Goal: Information Seeking & Learning: Learn about a topic

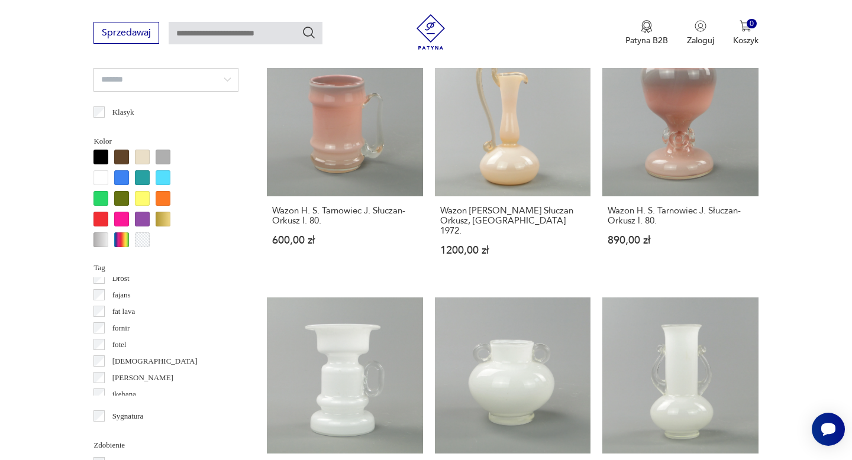
scroll to position [178, 0]
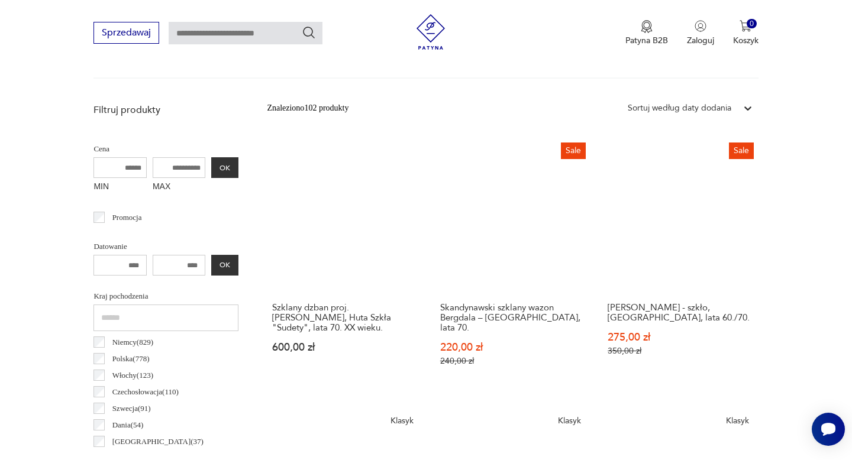
scroll to position [389, 0]
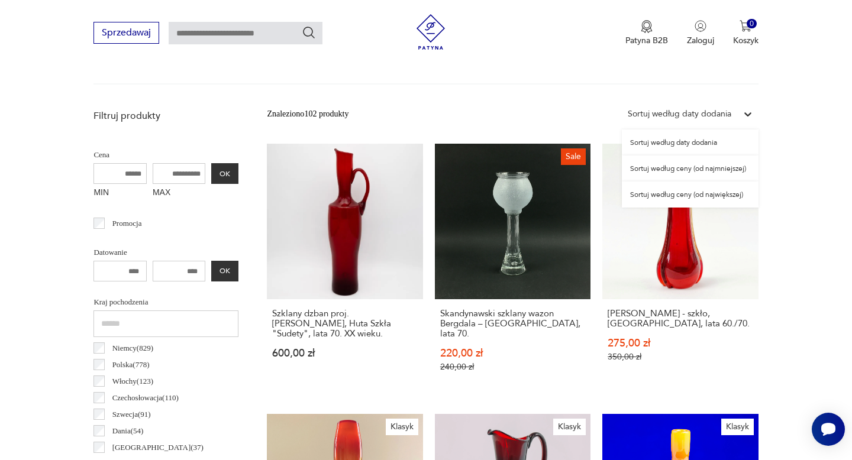
click at [750, 112] on icon at bounding box center [747, 114] width 7 height 4
click at [730, 165] on div "Sortuj według ceny (od najmniejszej)" at bounding box center [690, 169] width 137 height 26
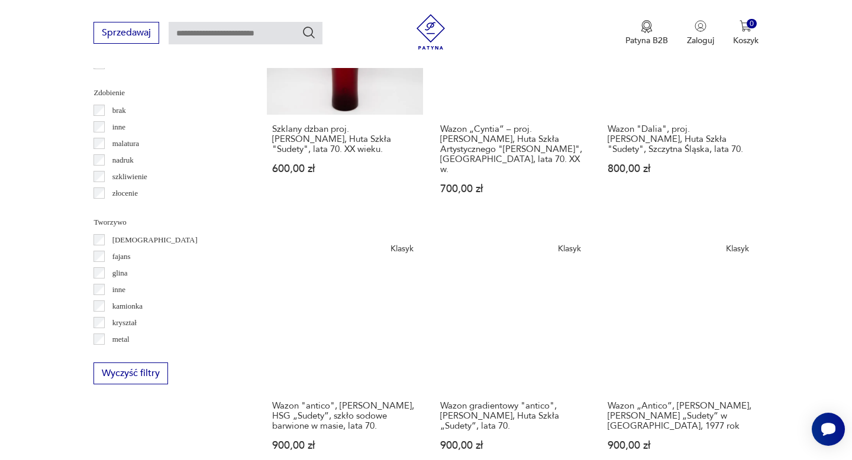
scroll to position [1382, 0]
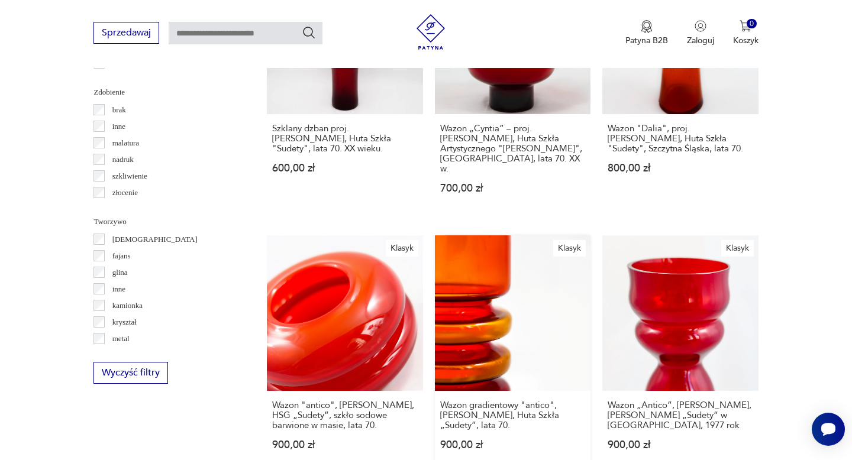
click at [494, 292] on link "Klasyk Wazon gradientowy "antico", Zbigniew Hobrowy, Huta Szkła „Sudety”, lata …" at bounding box center [513, 354] width 156 height 238
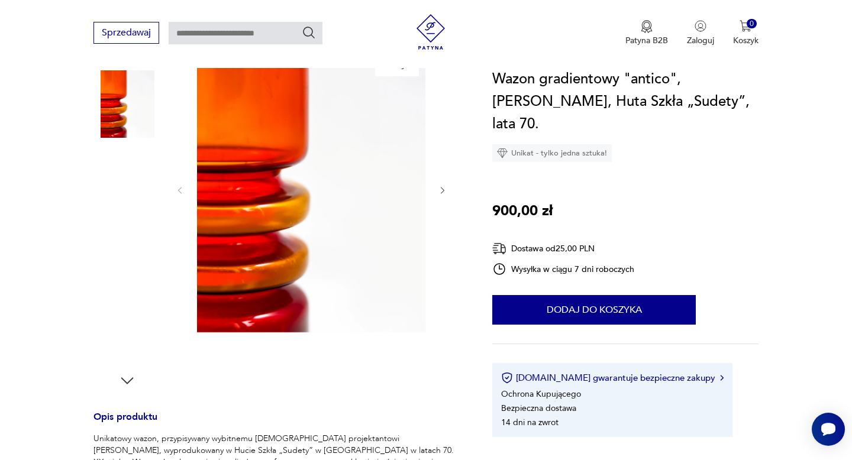
scroll to position [214, 0]
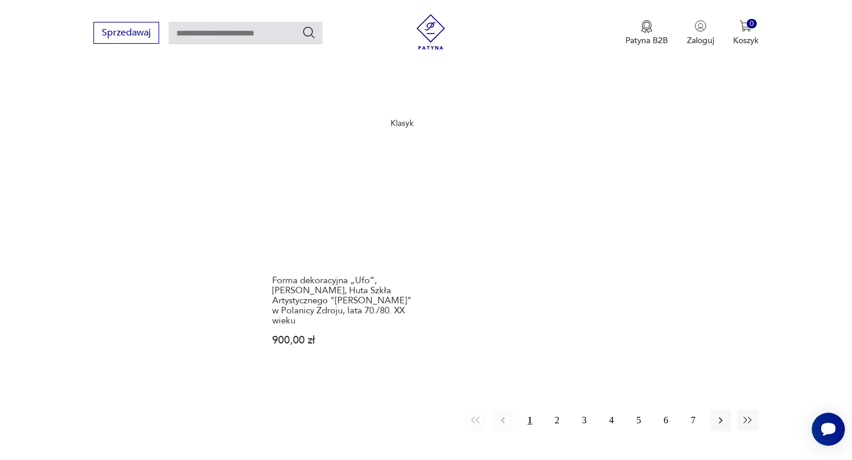
scroll to position [1768, 0]
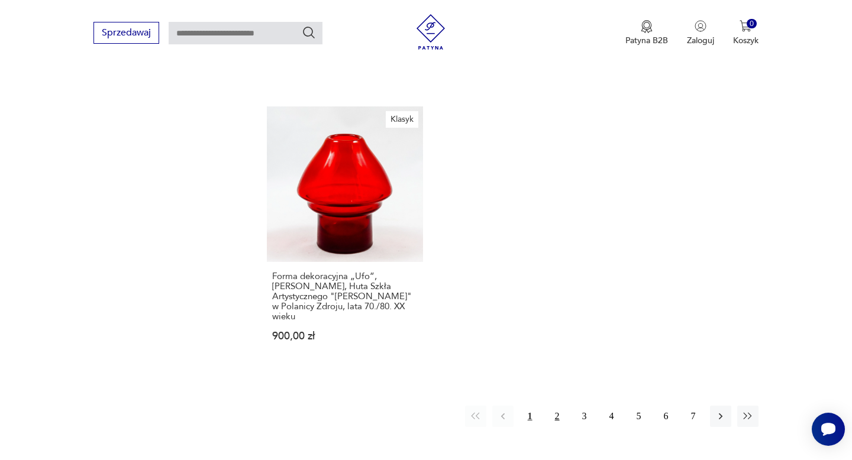
click at [558, 406] on button "2" at bounding box center [557, 416] width 21 height 21
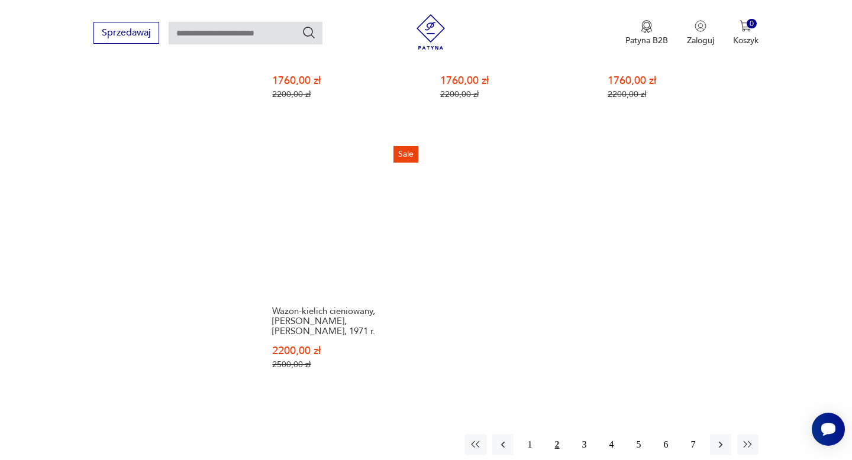
scroll to position [1751, 0]
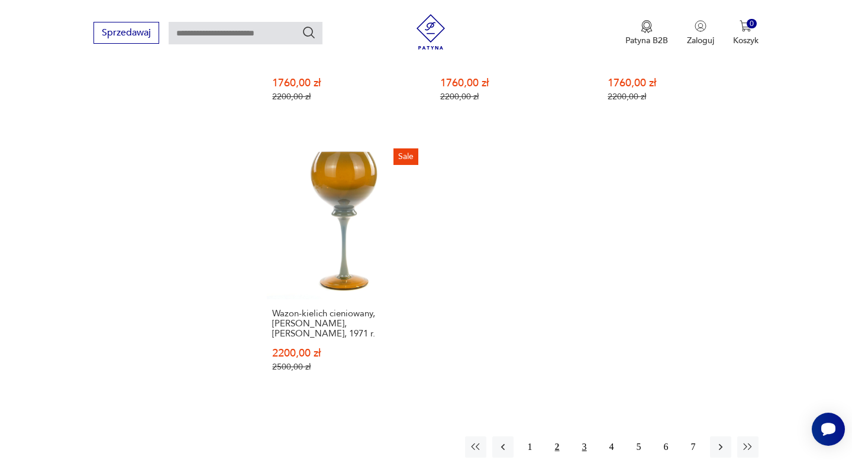
click at [583, 437] on button "3" at bounding box center [584, 447] width 21 height 21
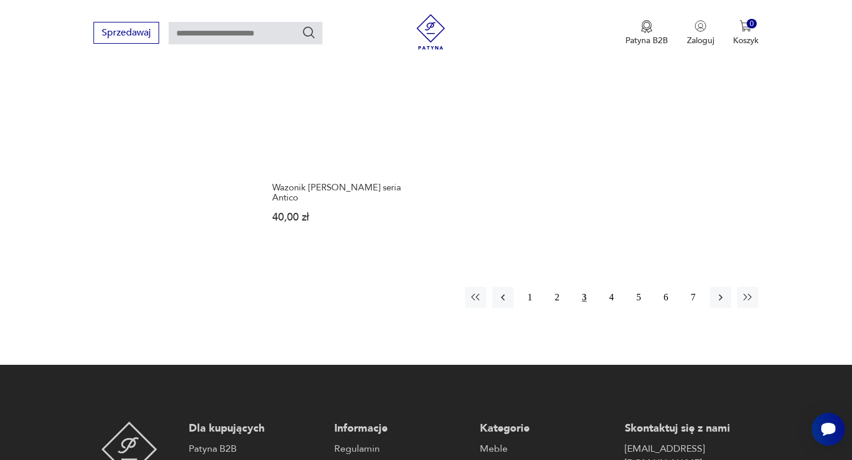
scroll to position [1835, 0]
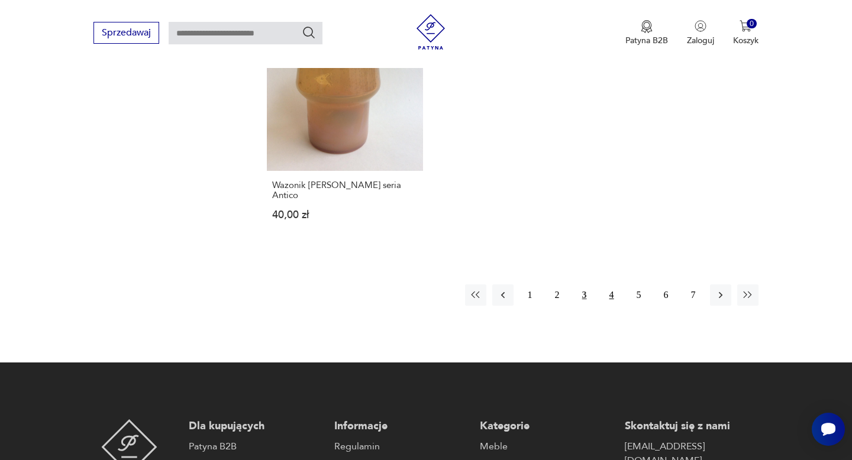
click at [614, 285] on button "4" at bounding box center [611, 295] width 21 height 21
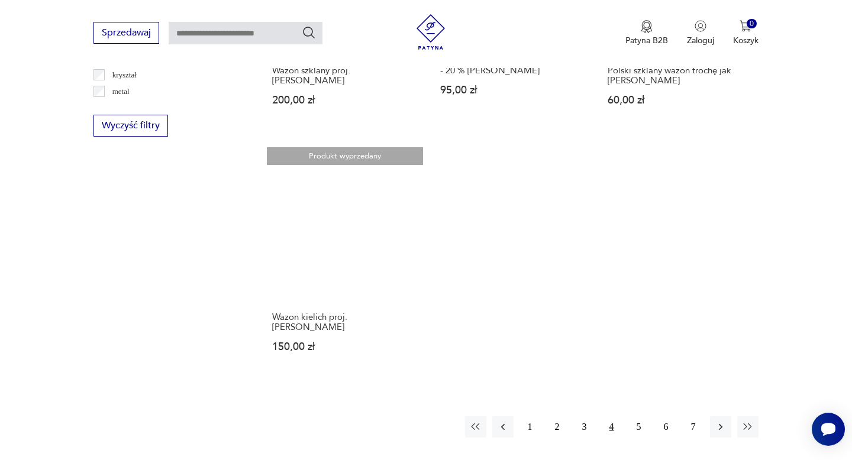
scroll to position [1632, 0]
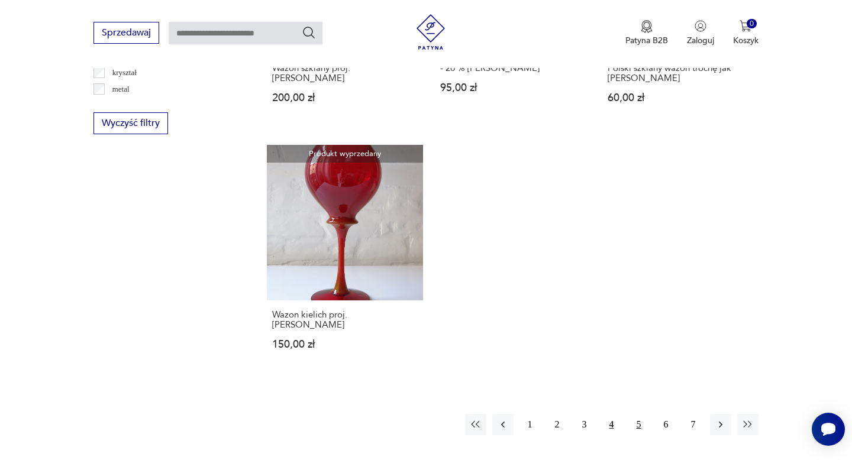
click at [638, 414] on button "5" at bounding box center [638, 424] width 21 height 21
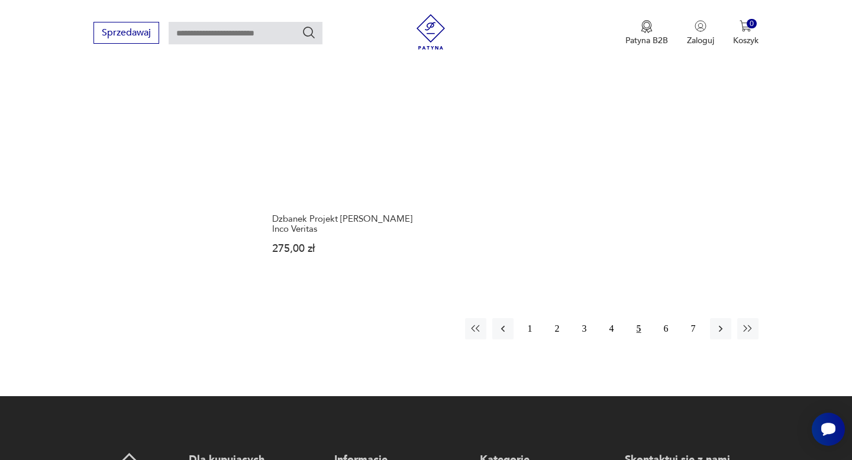
scroll to position [1811, 0]
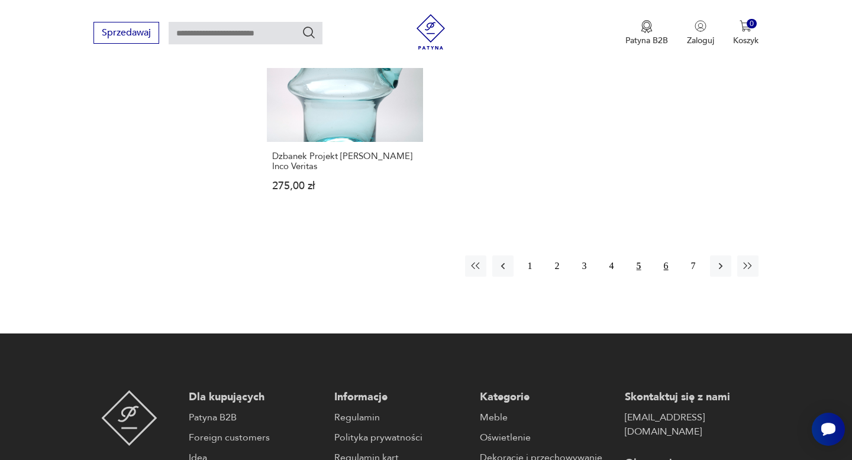
click at [667, 256] on button "6" at bounding box center [665, 266] width 21 height 21
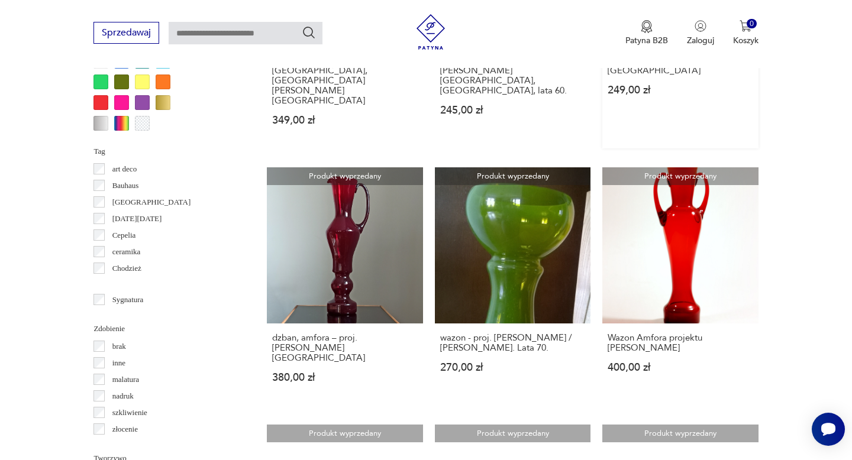
scroll to position [1147, 0]
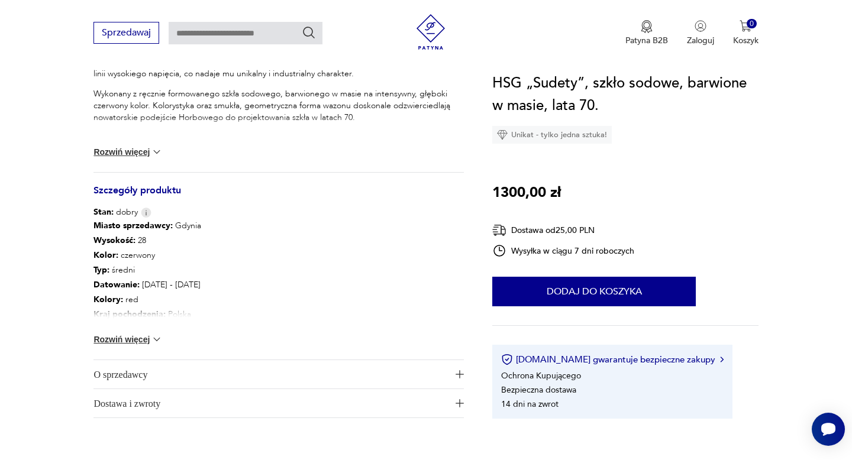
scroll to position [538, 0]
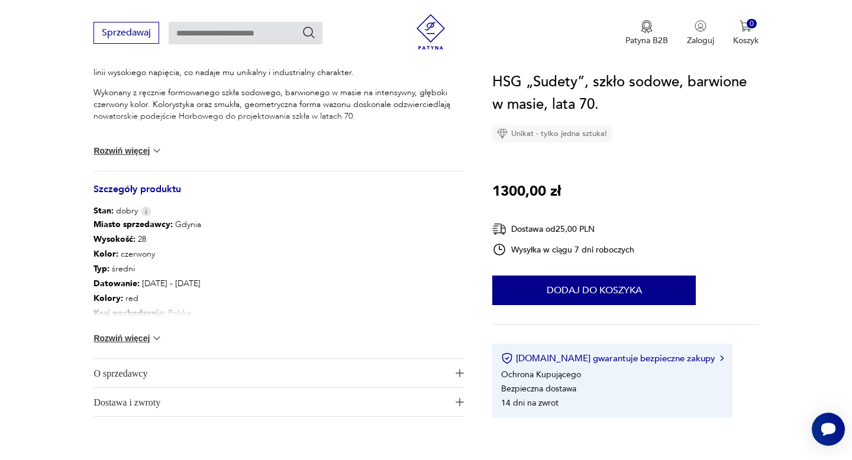
click at [455, 373] on span "button" at bounding box center [459, 373] width 9 height 8
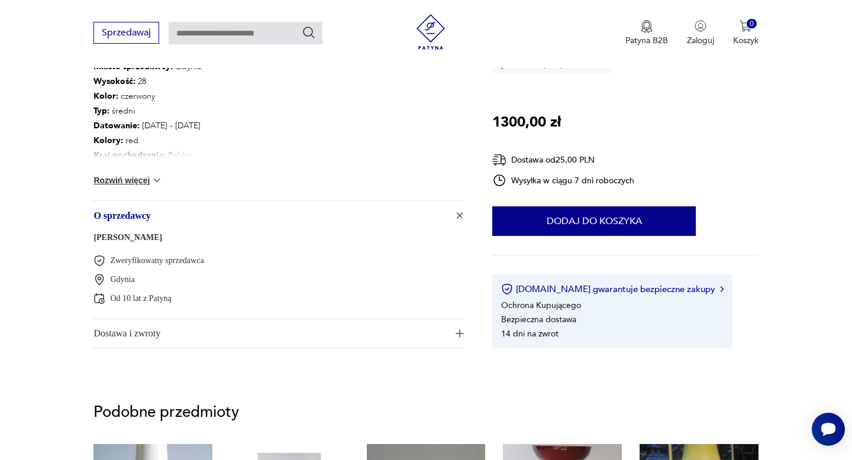
scroll to position [716, 0]
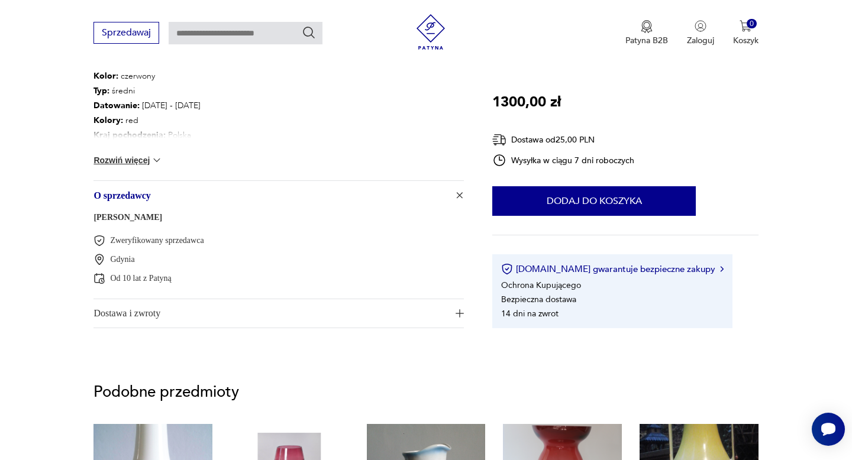
click at [458, 195] on img "button" at bounding box center [460, 195] width 12 height 12
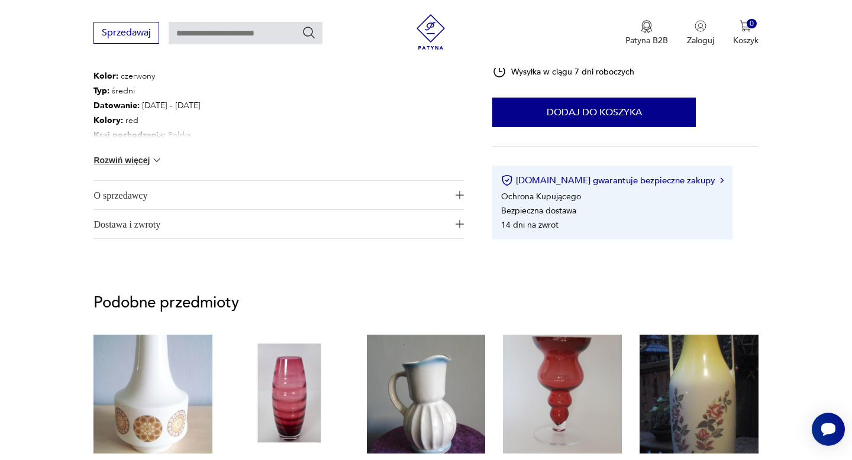
click at [153, 159] on img at bounding box center [157, 160] width 12 height 12
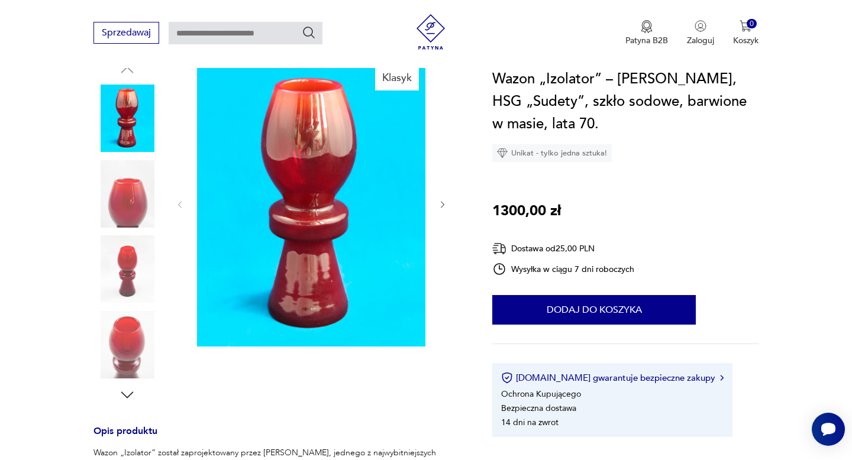
scroll to position [90, 0]
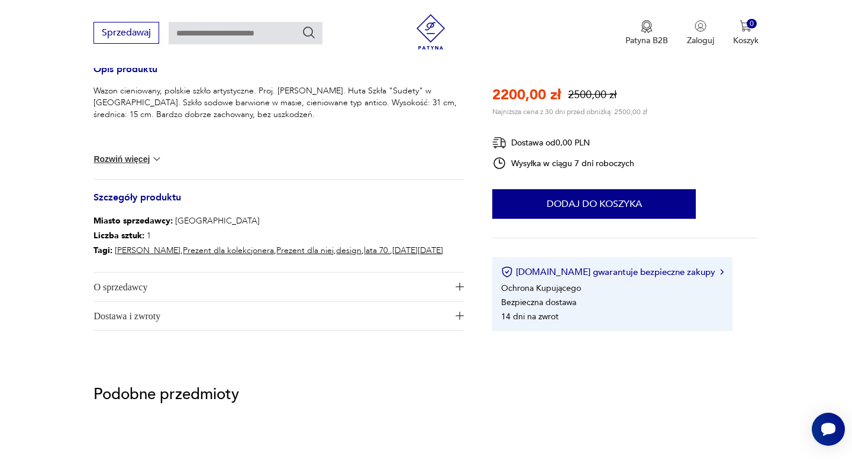
scroll to position [484, 0]
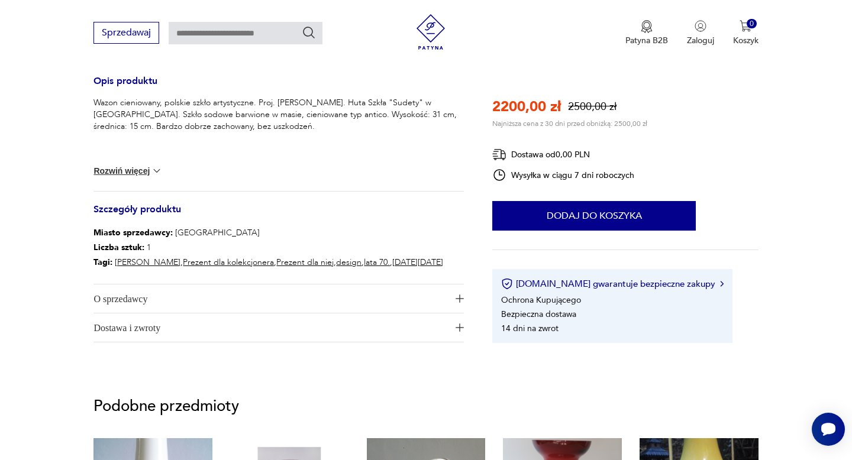
click at [202, 292] on span "O sprzedawcy" at bounding box center [270, 299] width 354 height 28
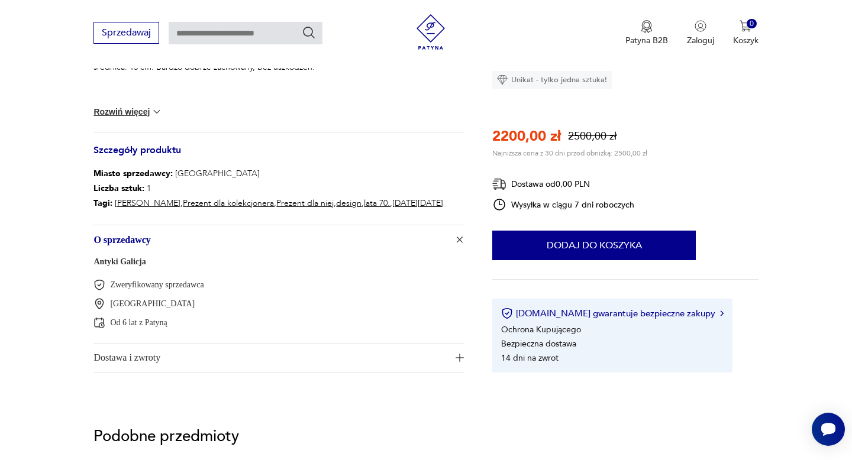
scroll to position [548, 0]
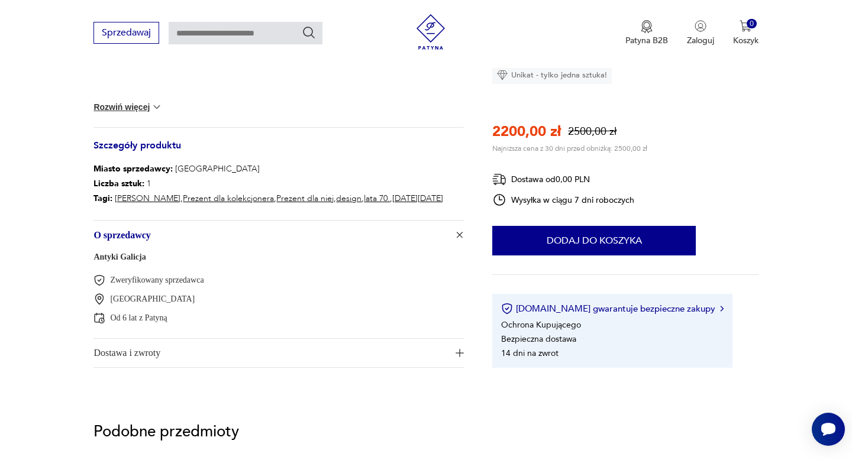
click at [257, 352] on span "Dostawa i zwroty" at bounding box center [270, 353] width 354 height 28
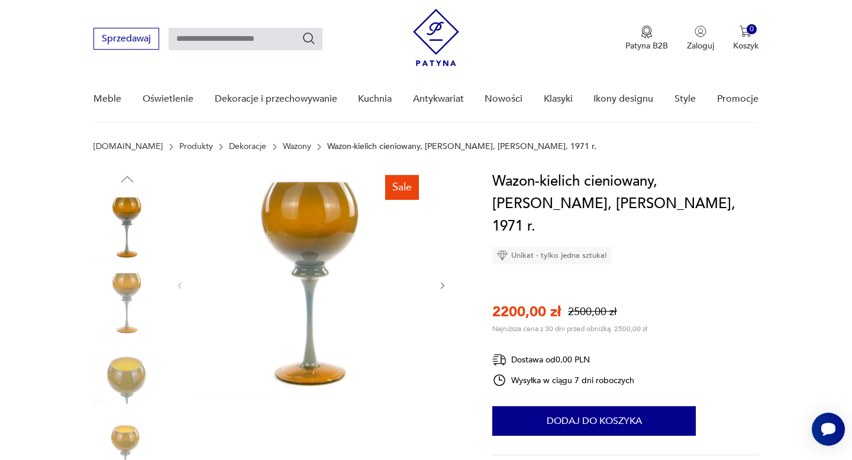
scroll to position [0, 0]
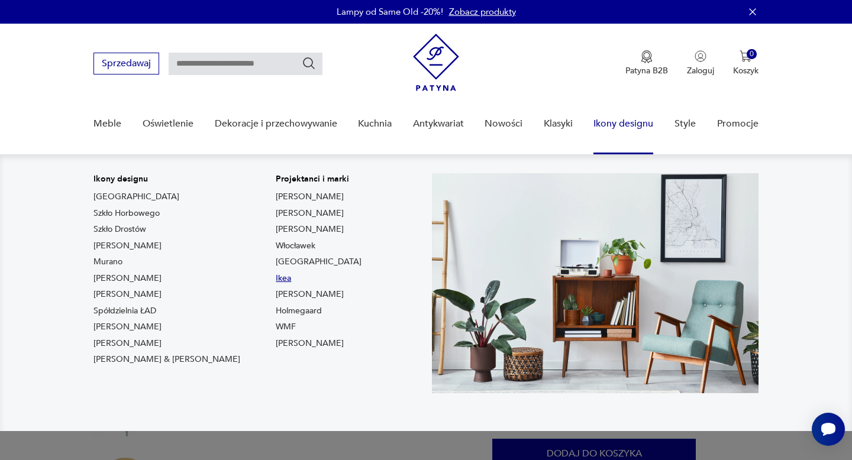
click at [276, 277] on link "Ikea" at bounding box center [283, 279] width 15 height 12
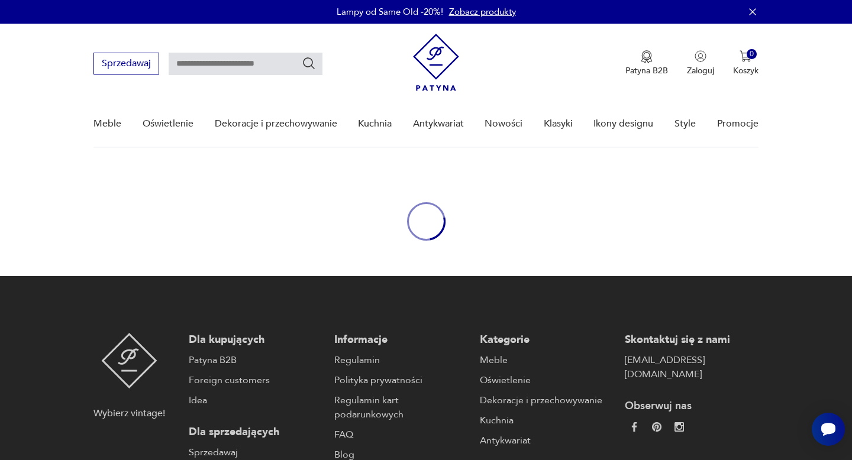
type input "****"
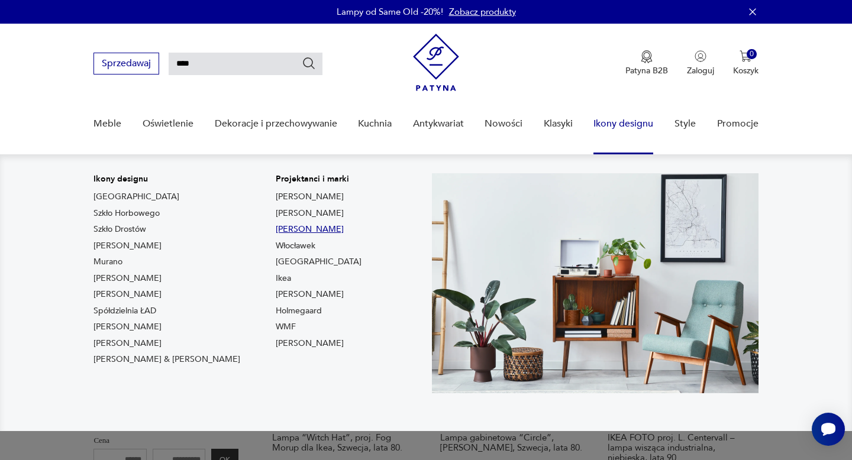
click at [276, 228] on link "Louis Poulsen" at bounding box center [310, 230] width 68 height 12
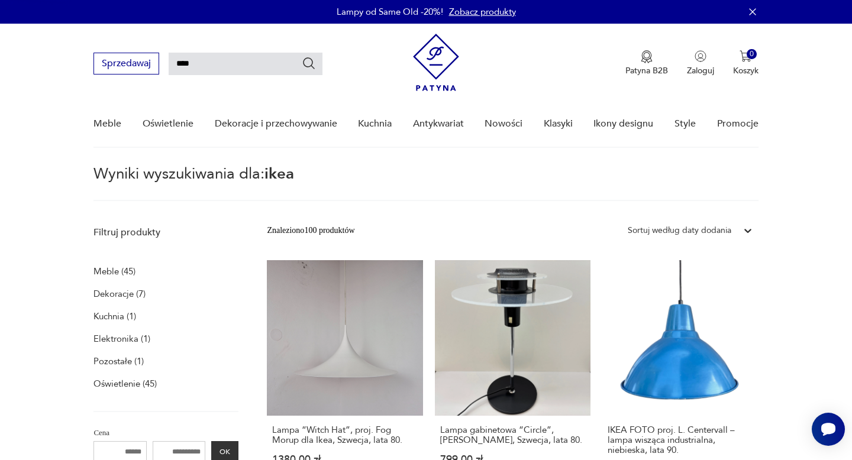
type input "*******"
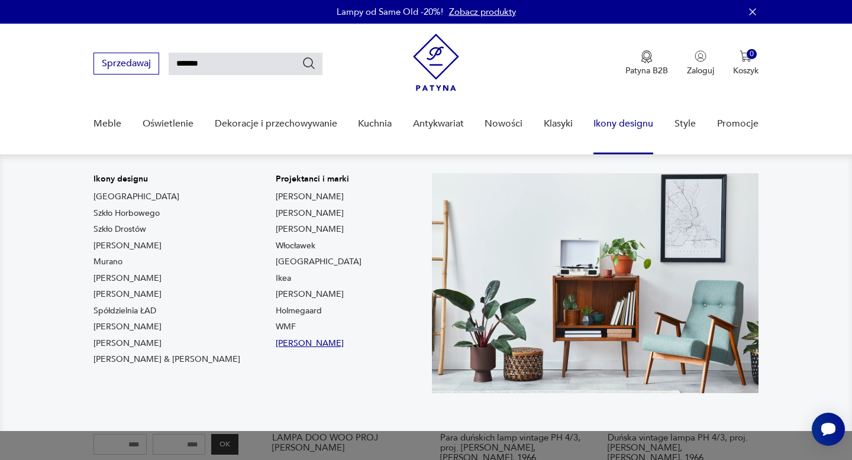
click at [276, 338] on link "Rosenthal" at bounding box center [310, 344] width 68 height 12
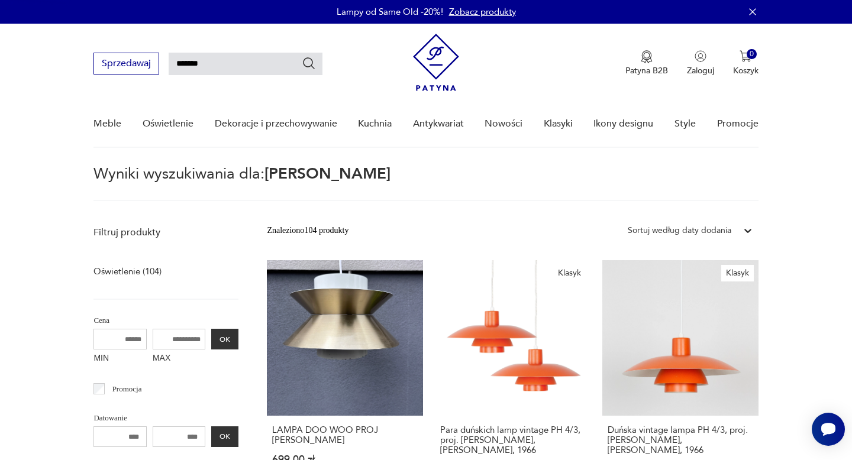
type input "*********"
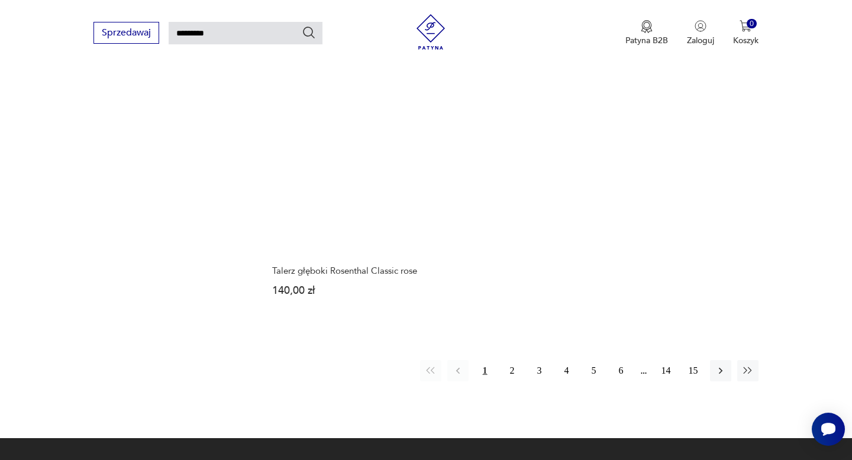
scroll to position [1522, 0]
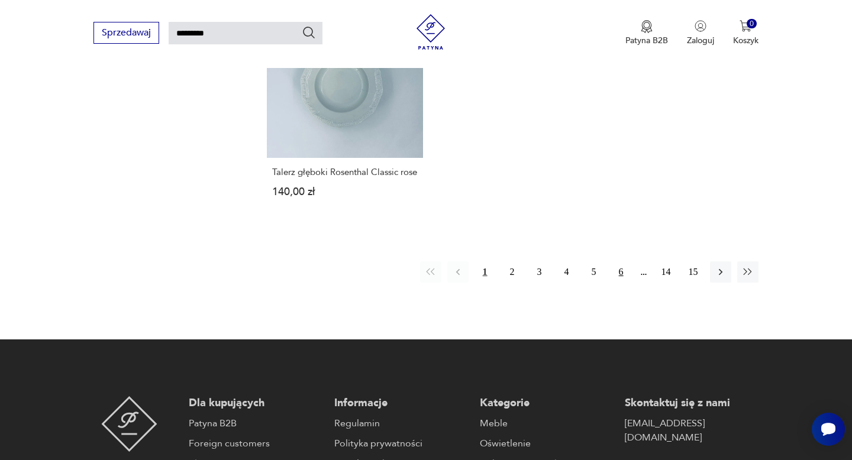
click at [620, 270] on button "6" at bounding box center [620, 271] width 21 height 21
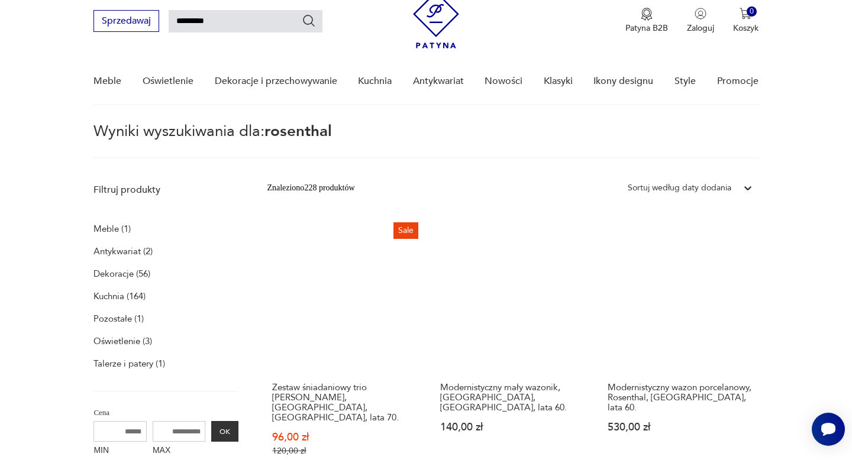
scroll to position [42, 0]
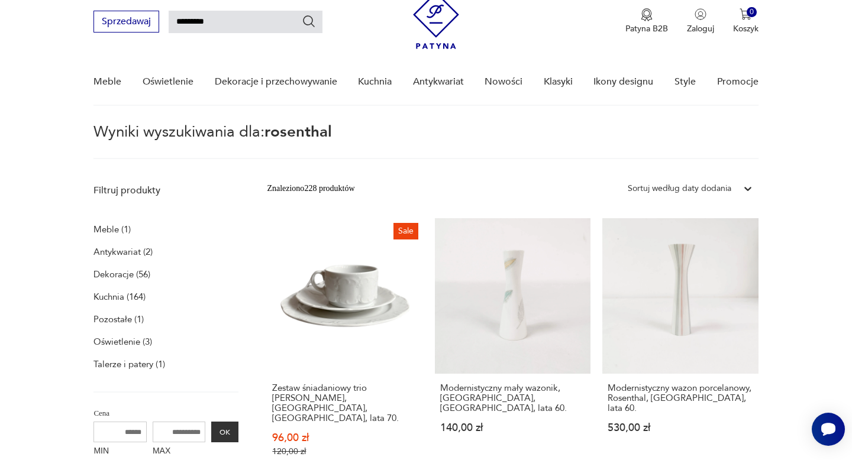
click at [746, 181] on div at bounding box center [747, 188] width 21 height 21
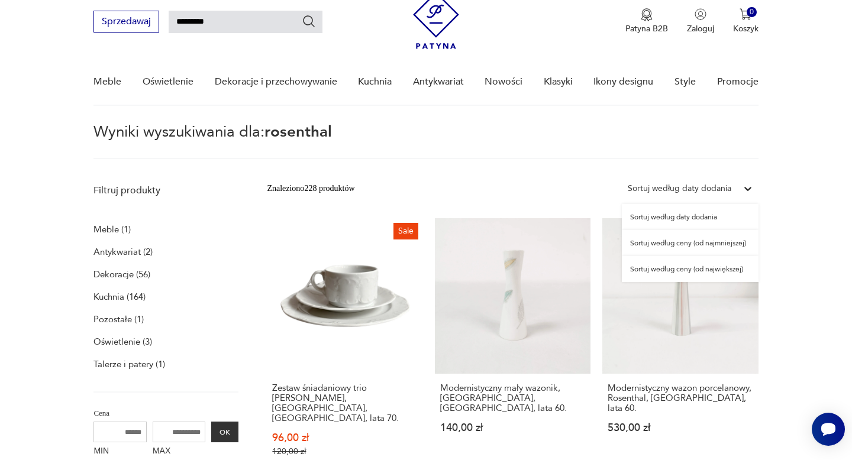
click at [693, 268] on div "Sortuj według ceny (od największej)" at bounding box center [690, 269] width 137 height 26
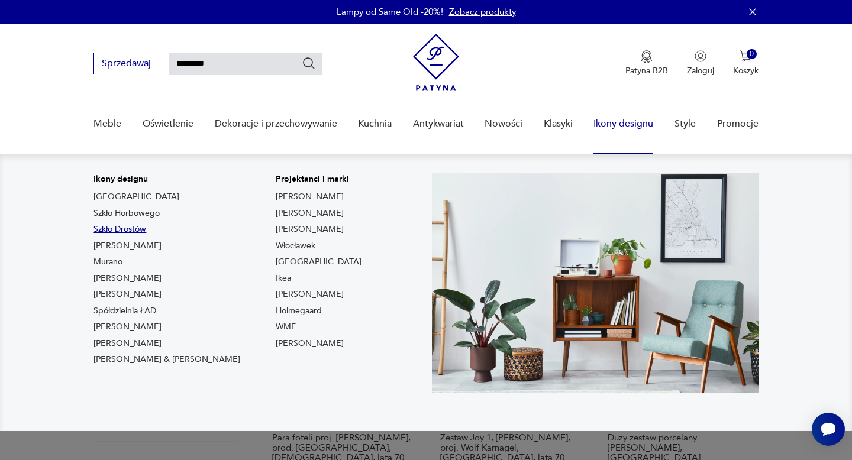
click at [124, 226] on link "Szkło Drostów" at bounding box center [119, 230] width 53 height 12
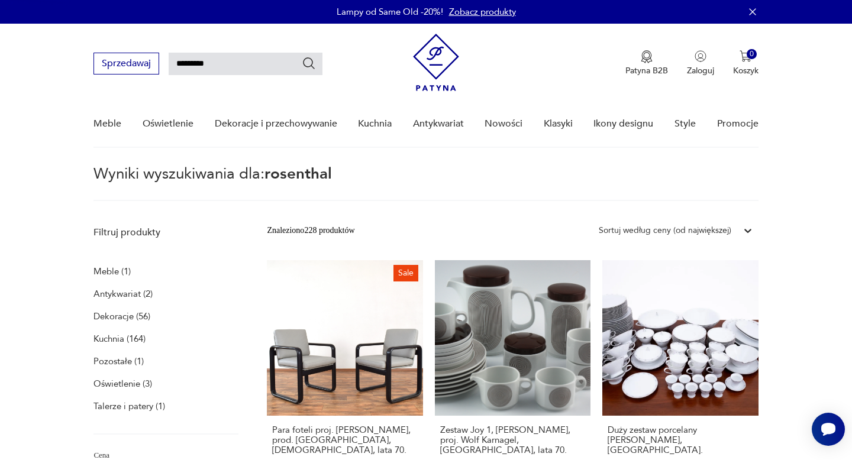
type input "*****"
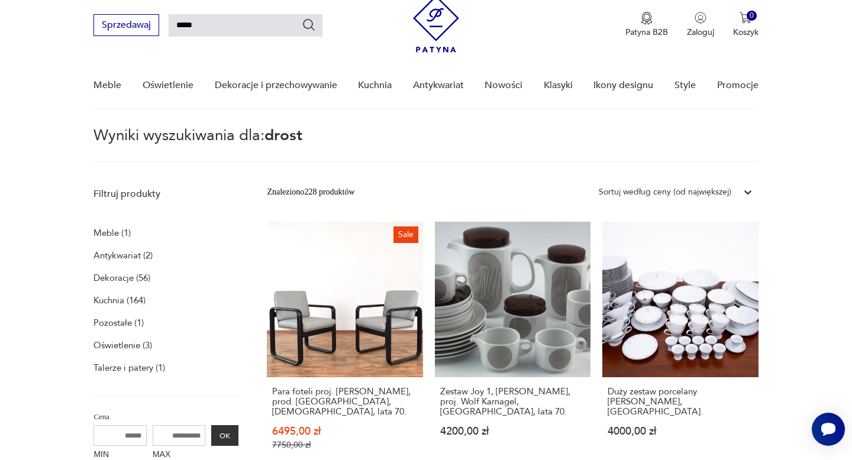
scroll to position [42, 0]
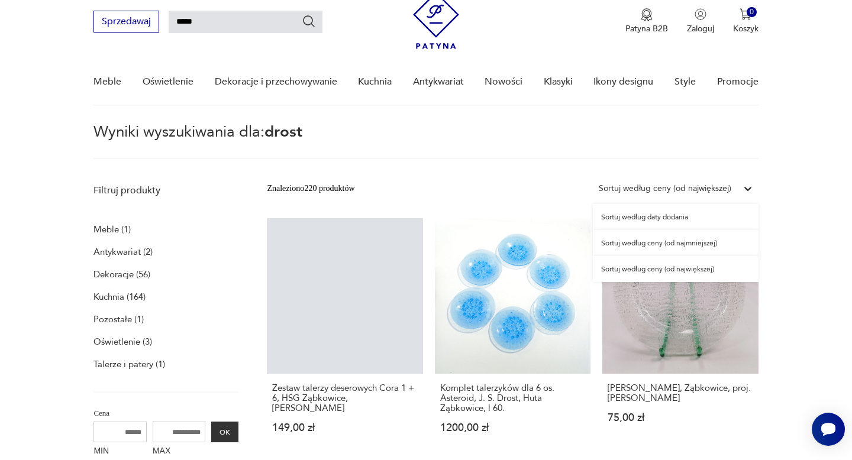
click at [713, 190] on div "Sortuj według ceny (od największej)" at bounding box center [665, 188] width 132 height 13
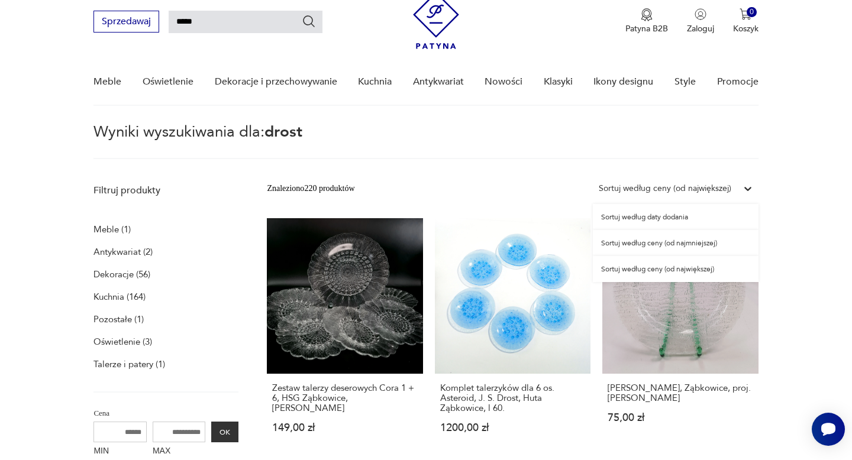
click at [674, 270] on div "Sortuj według ceny (od największej)" at bounding box center [676, 269] width 166 height 26
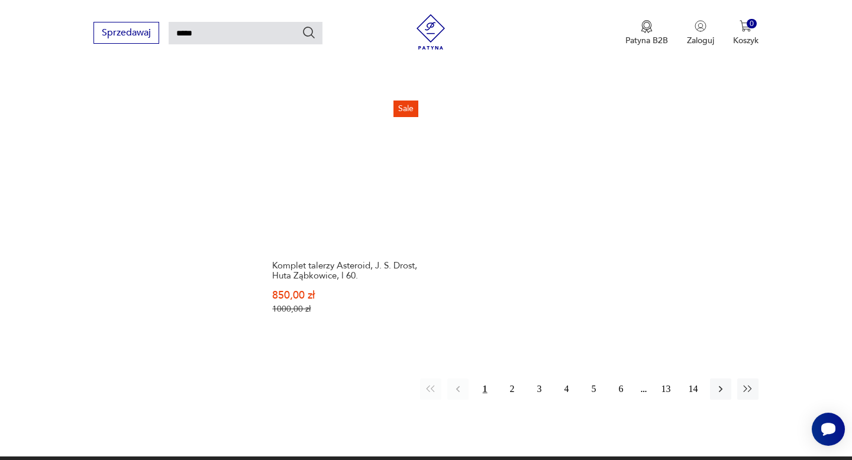
scroll to position [1530, 0]
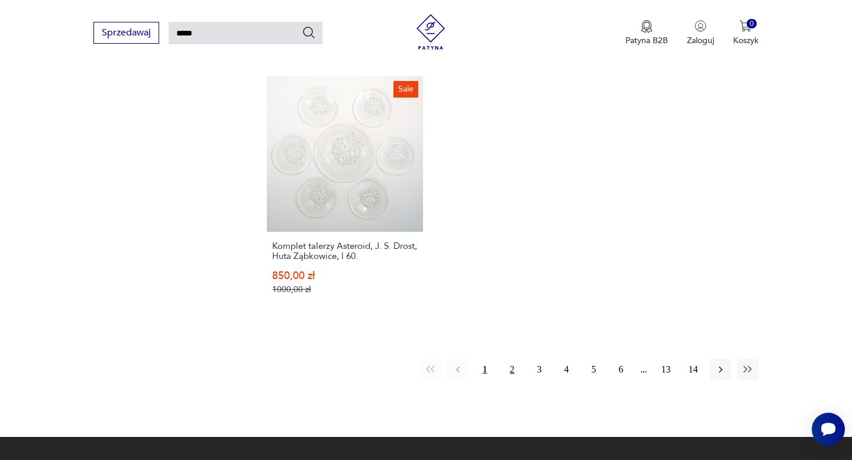
click at [511, 359] on button "2" at bounding box center [512, 369] width 21 height 21
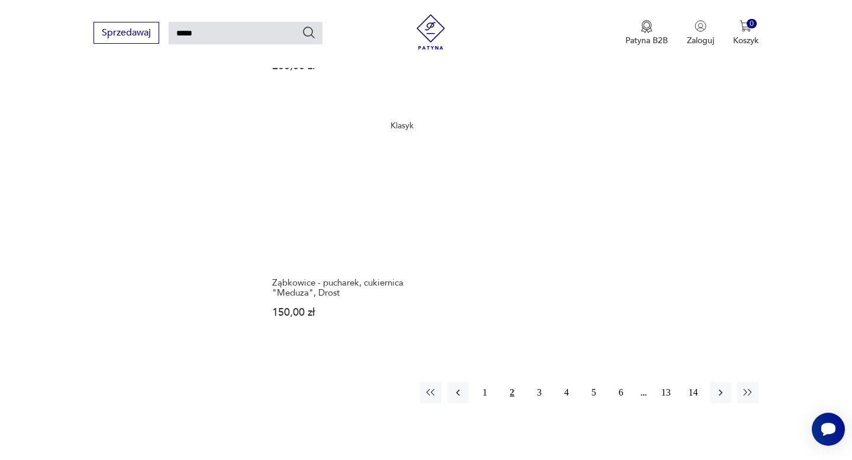
scroll to position [1452, 0]
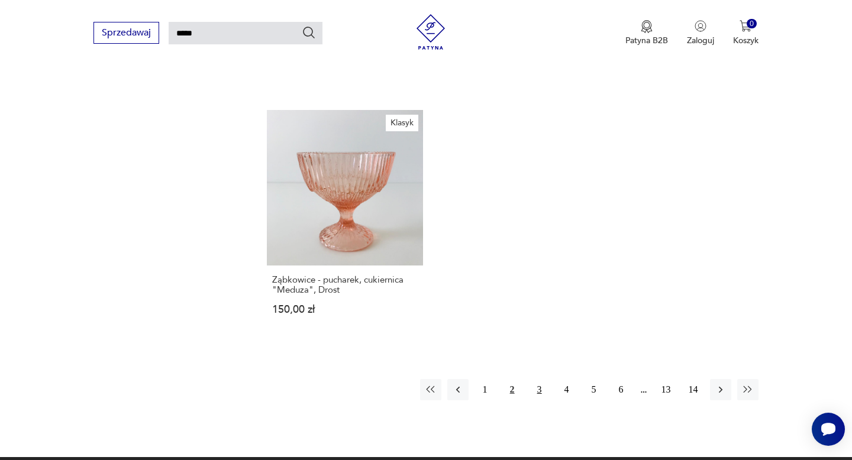
click at [542, 379] on button "3" at bounding box center [539, 389] width 21 height 21
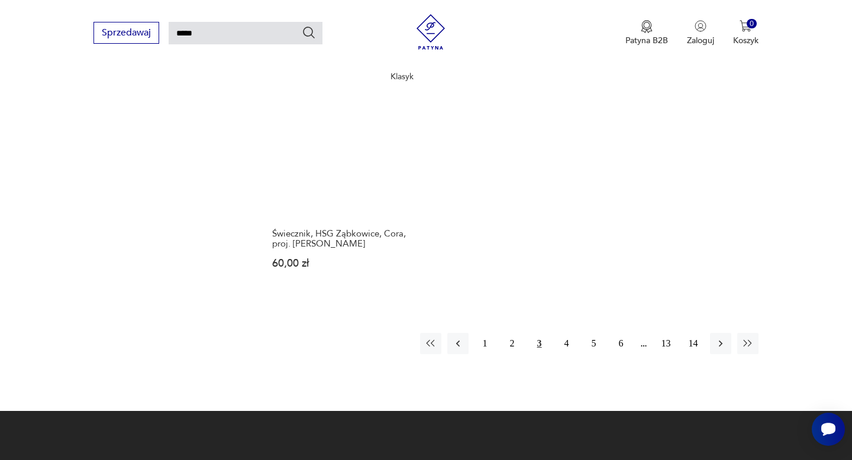
scroll to position [1582, 0]
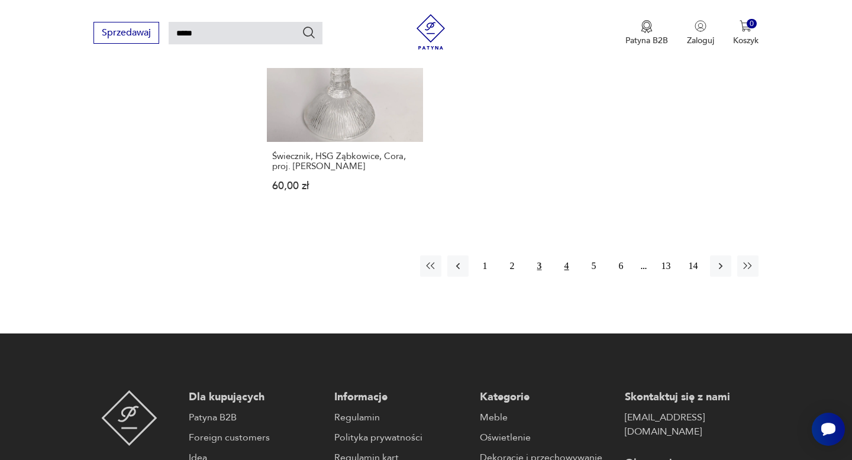
click at [565, 256] on button "4" at bounding box center [566, 266] width 21 height 21
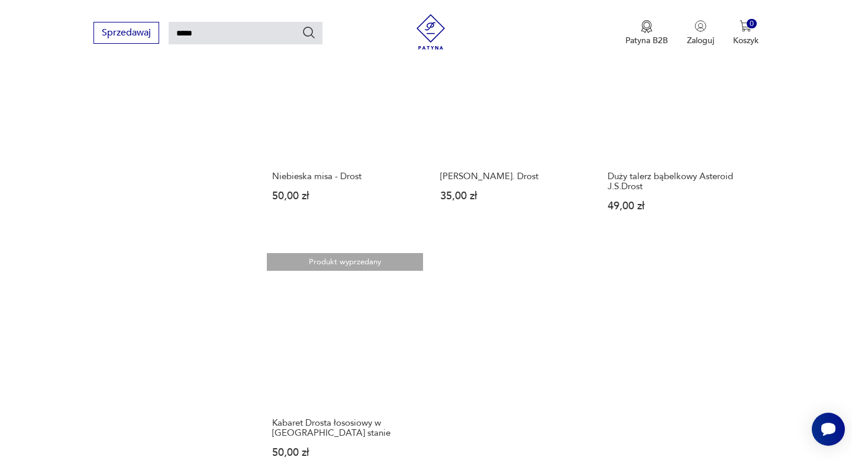
scroll to position [1288, 0]
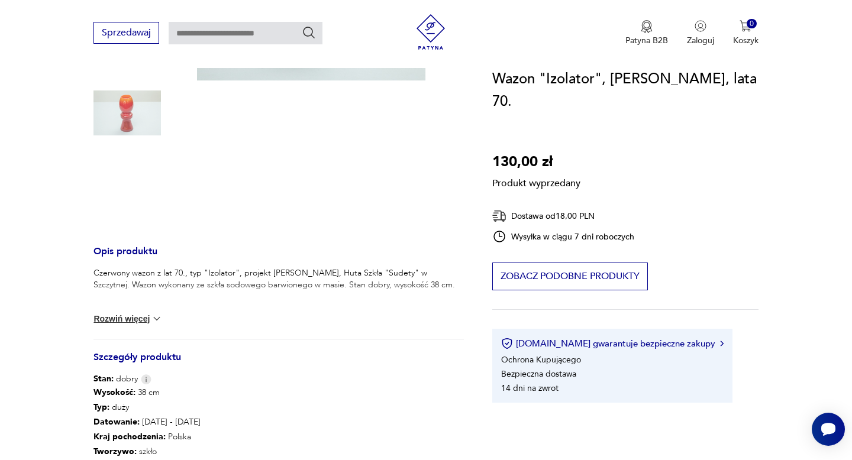
scroll to position [267, 0]
click at [153, 319] on img at bounding box center [157, 318] width 12 height 12
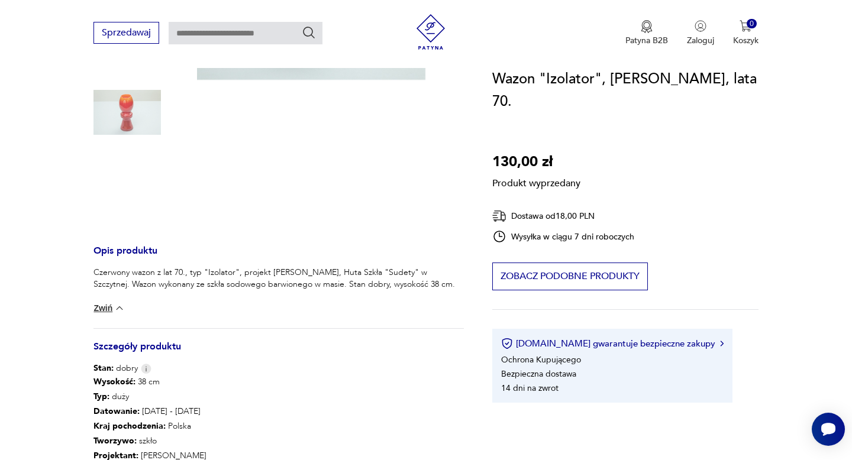
click at [121, 308] on img at bounding box center [120, 308] width 12 height 12
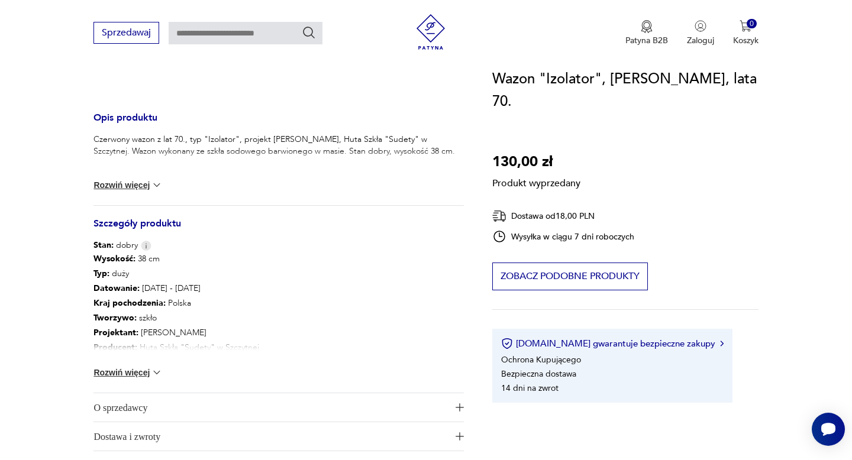
scroll to position [463, 0]
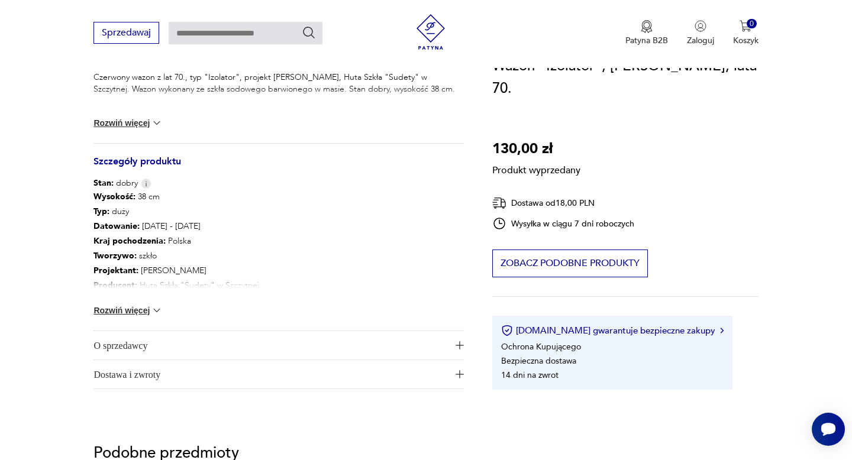
click at [144, 308] on button "Rozwiń więcej" at bounding box center [127, 311] width 69 height 12
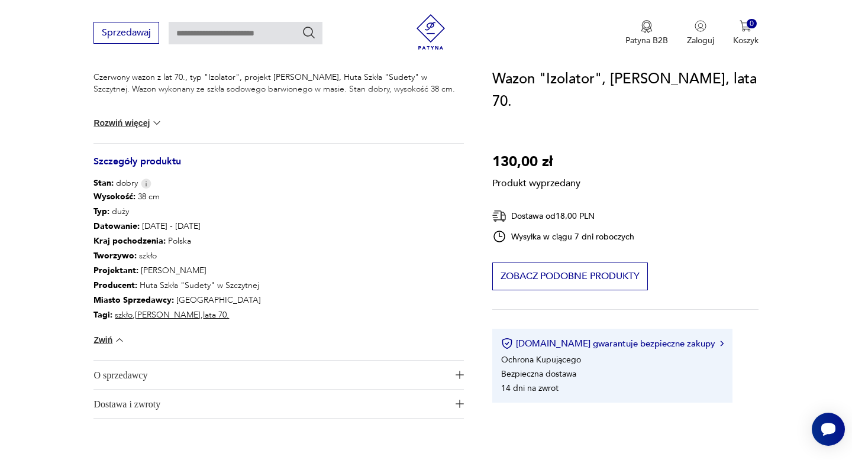
click at [134, 374] on span "O sprzedawcy" at bounding box center [270, 375] width 354 height 28
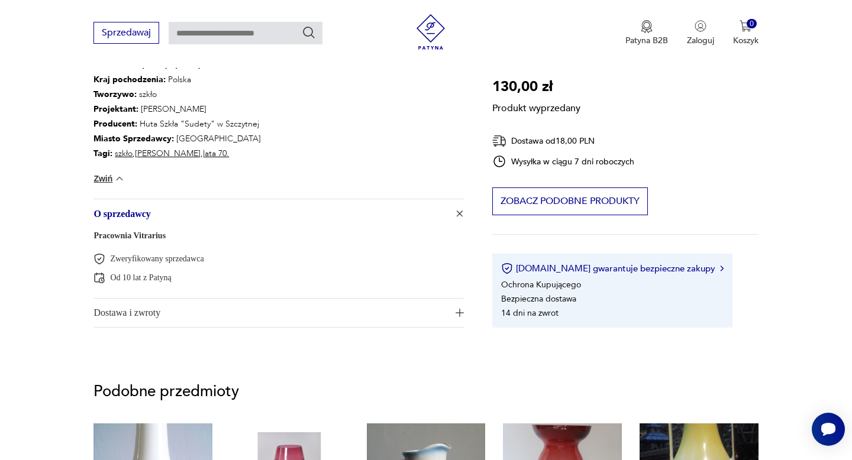
scroll to position [639, 0]
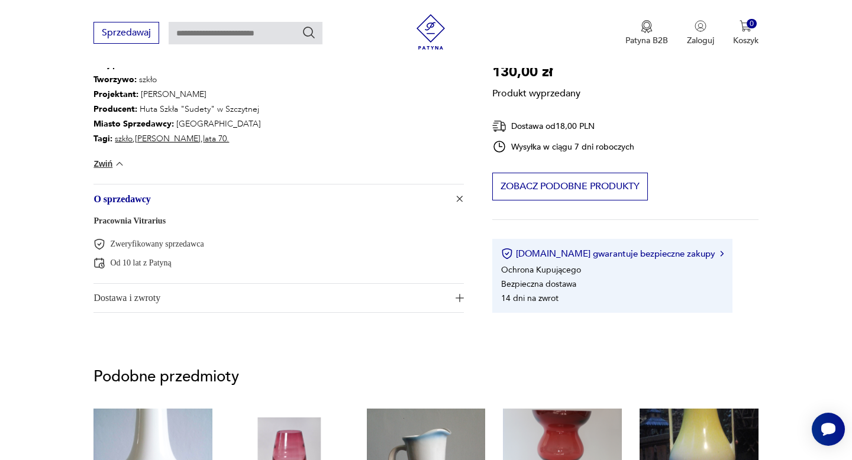
click at [161, 222] on link "Pracownia Vitrarius" at bounding box center [129, 220] width 72 height 9
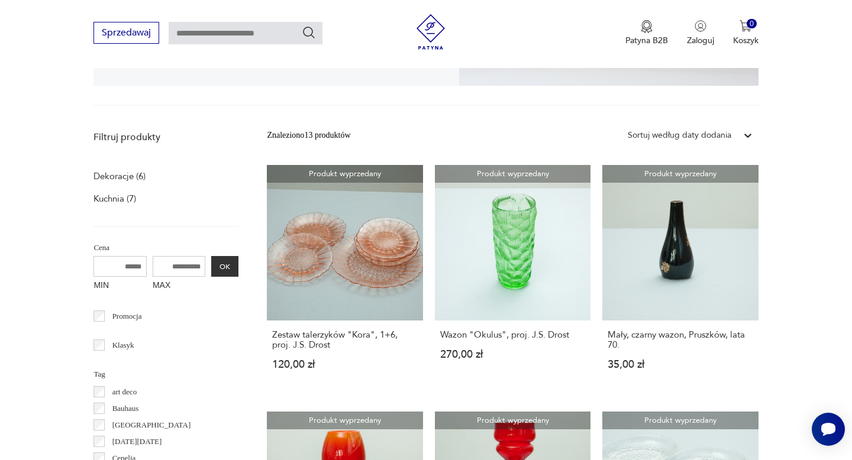
click at [717, 134] on div "Sortuj według daty dodania" at bounding box center [680, 135] width 104 height 13
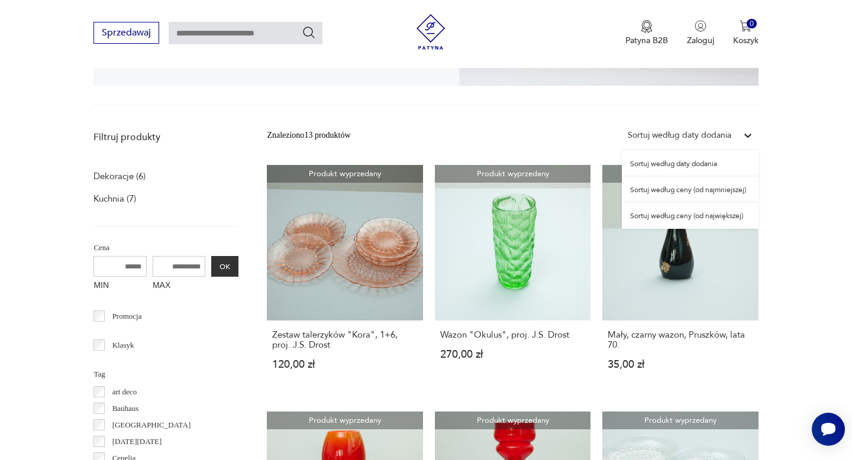
click at [717, 134] on div "Sortuj według daty dodania" at bounding box center [680, 135] width 104 height 13
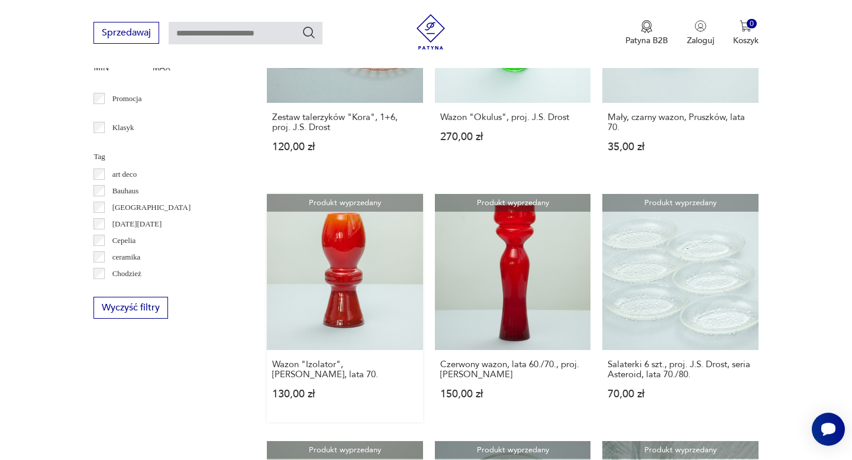
click at [314, 315] on link "Produkt wyprzedany Wazon "Izolator", Zbigniew Horbowy, lata 70. 130,00 zł" at bounding box center [345, 308] width 156 height 228
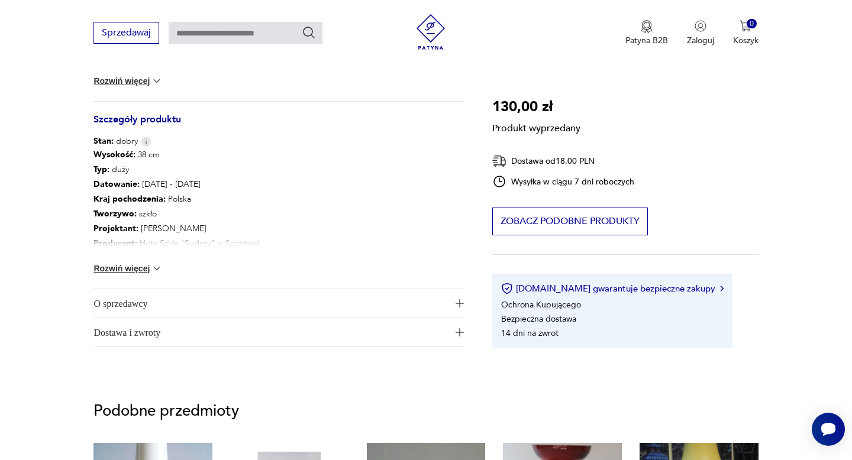
scroll to position [642, 0]
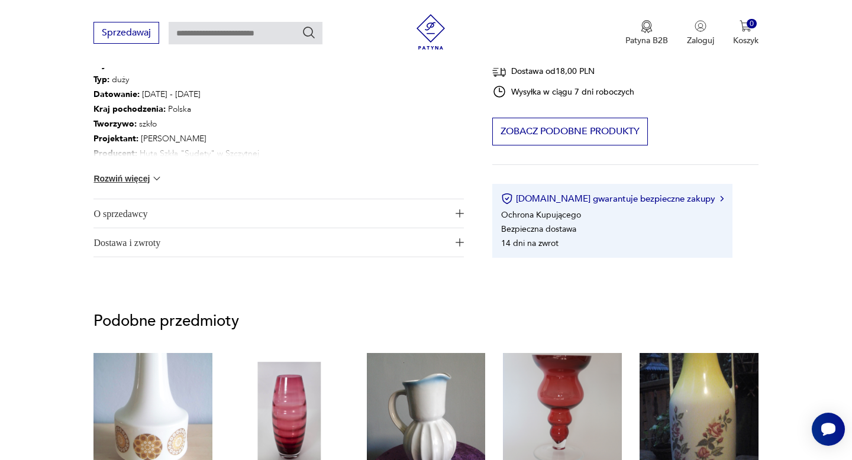
click at [144, 240] on span "Dostawa i zwroty" at bounding box center [270, 242] width 354 height 28
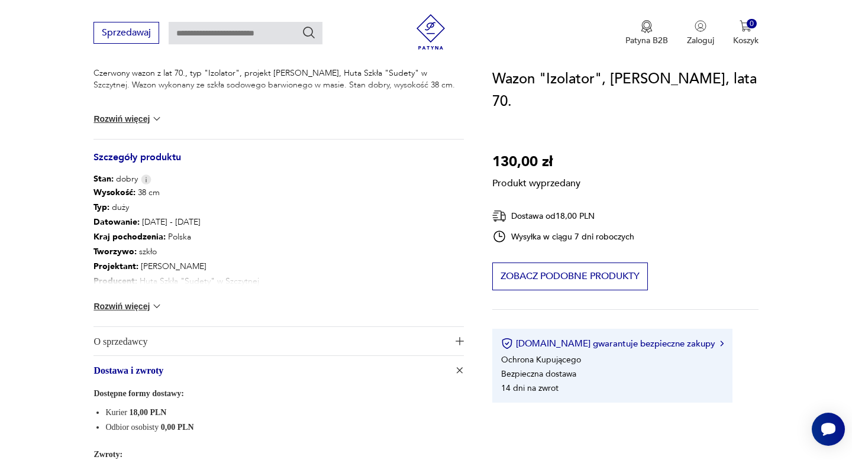
scroll to position [489, 0]
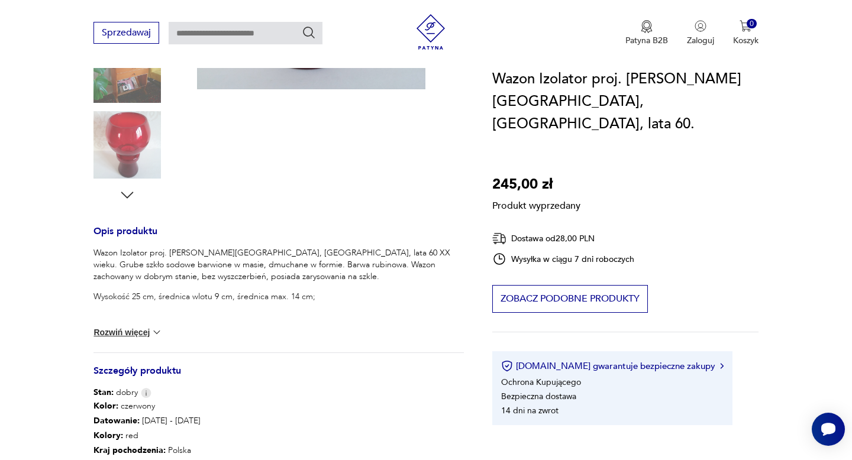
scroll to position [344, 0]
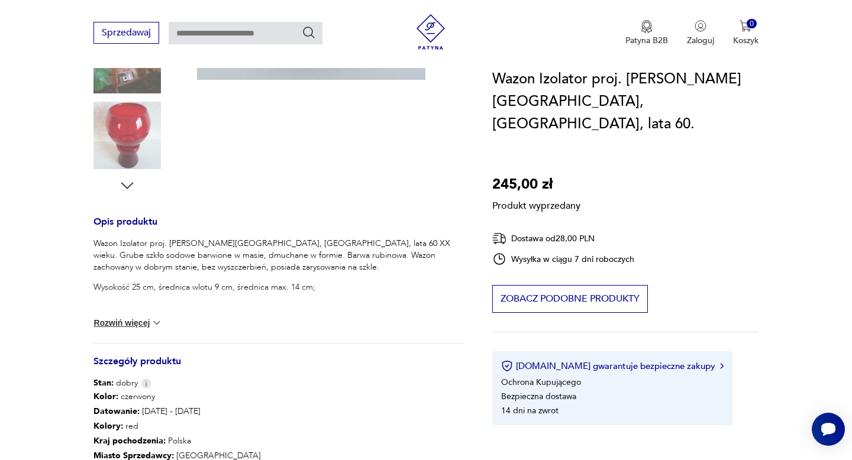
click at [152, 322] on img at bounding box center [157, 323] width 12 height 12
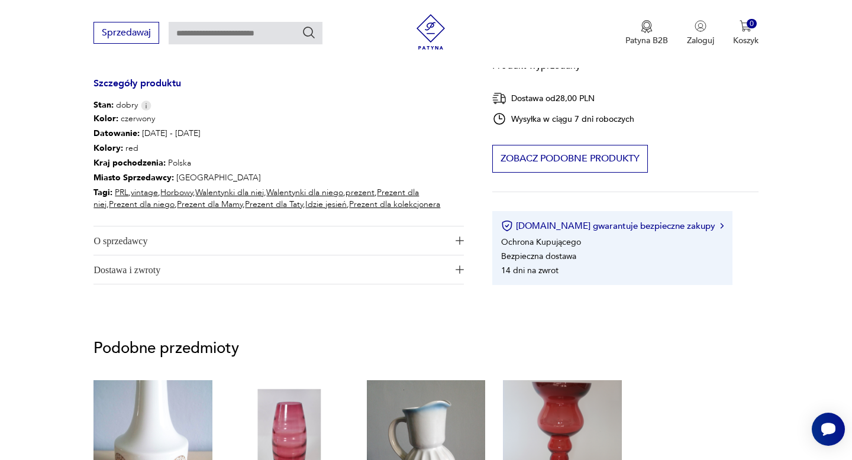
scroll to position [624, 0]
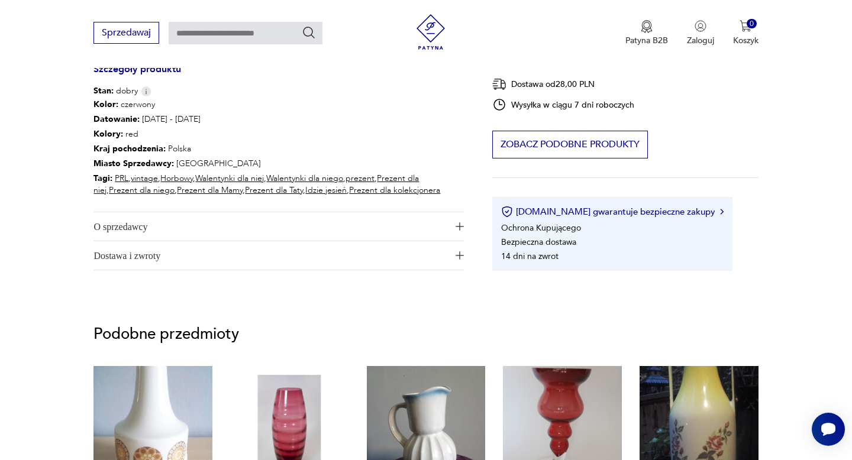
click at [254, 221] on span "O sprzedawcy" at bounding box center [270, 226] width 354 height 28
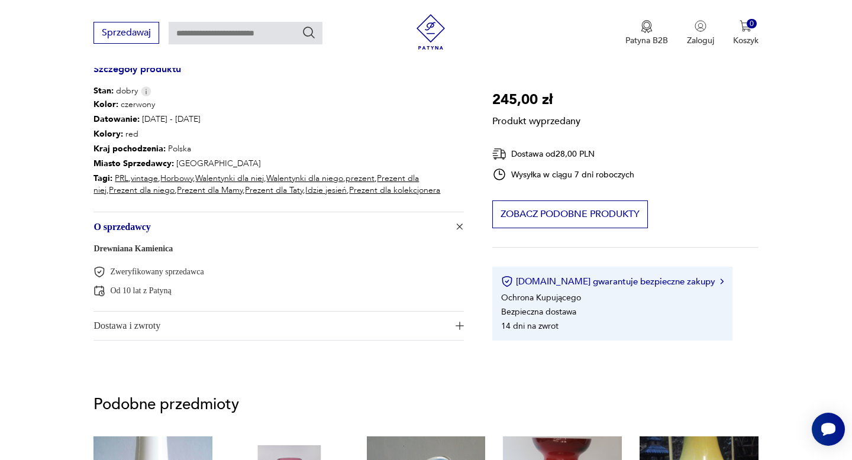
click at [212, 337] on span "Dostawa i zwroty" at bounding box center [270, 326] width 354 height 28
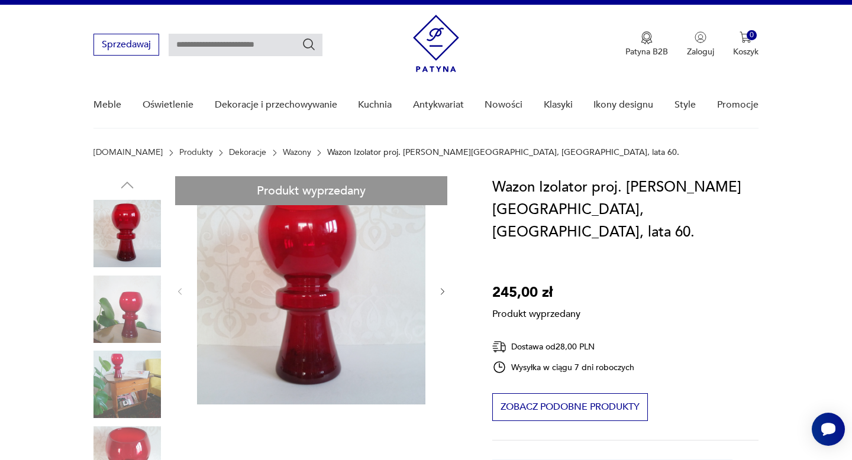
scroll to position [0, 0]
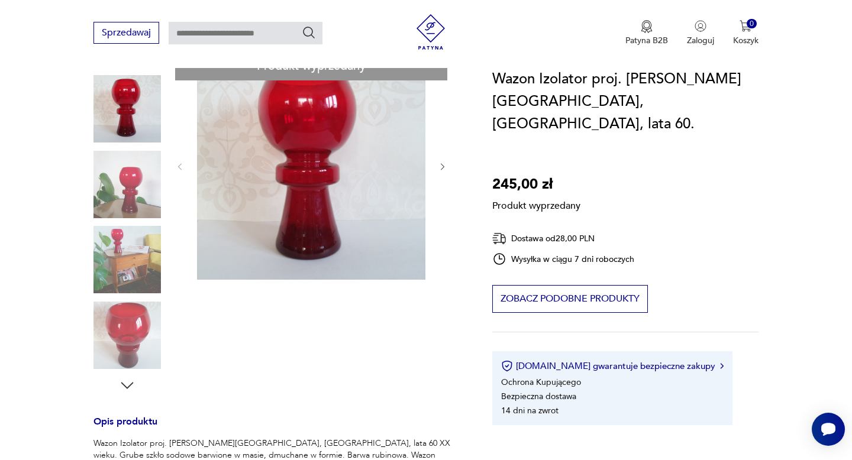
scroll to position [156, 0]
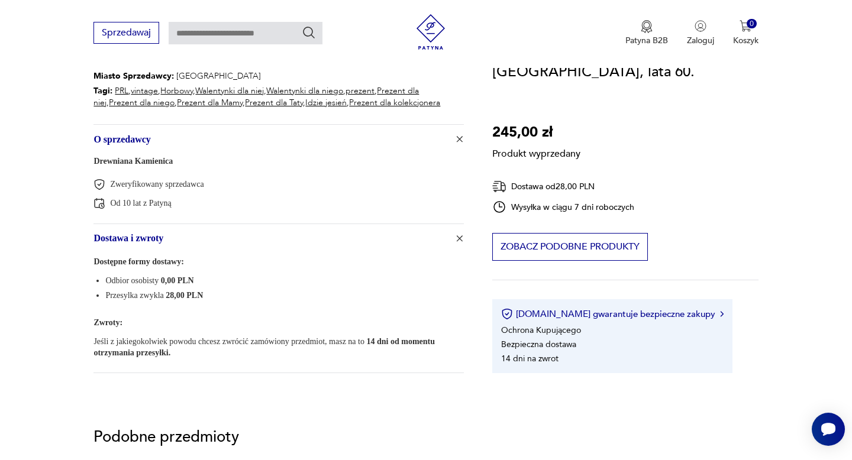
scroll to position [708, 0]
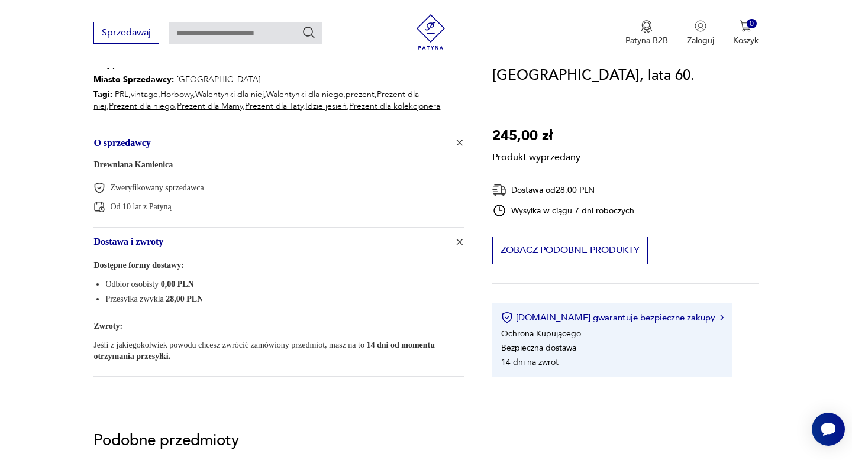
click at [143, 165] on link "Drewniana Kamienica" at bounding box center [132, 164] width 79 height 9
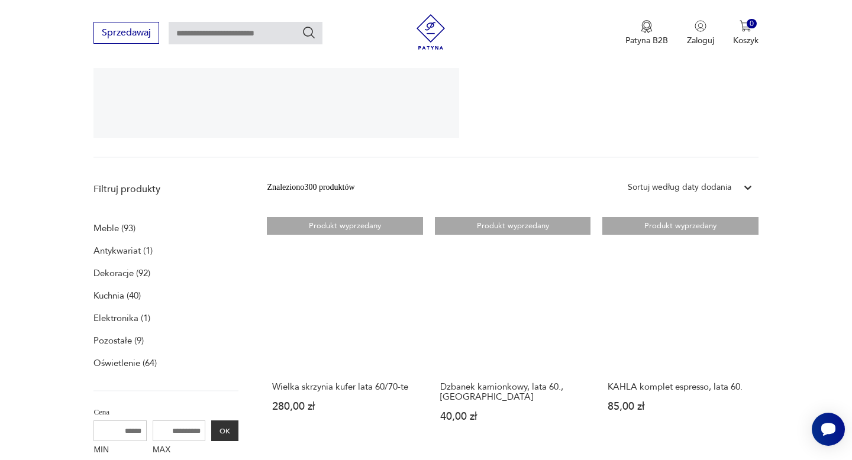
scroll to position [245, 0]
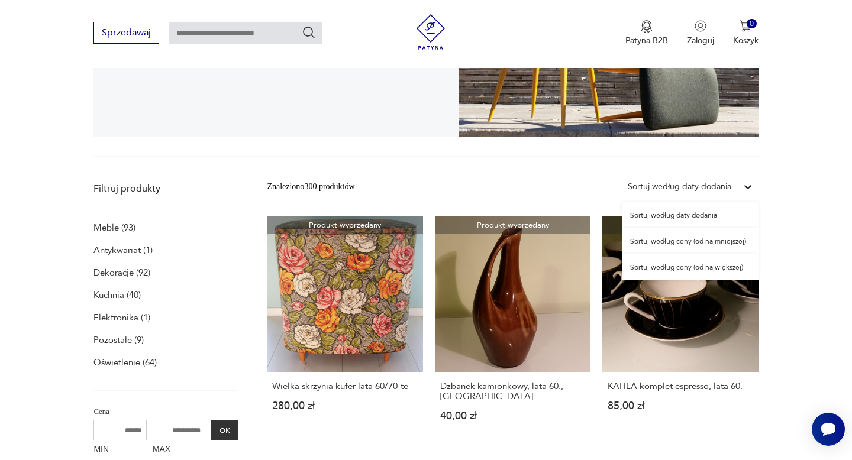
click at [746, 181] on icon at bounding box center [748, 187] width 12 height 12
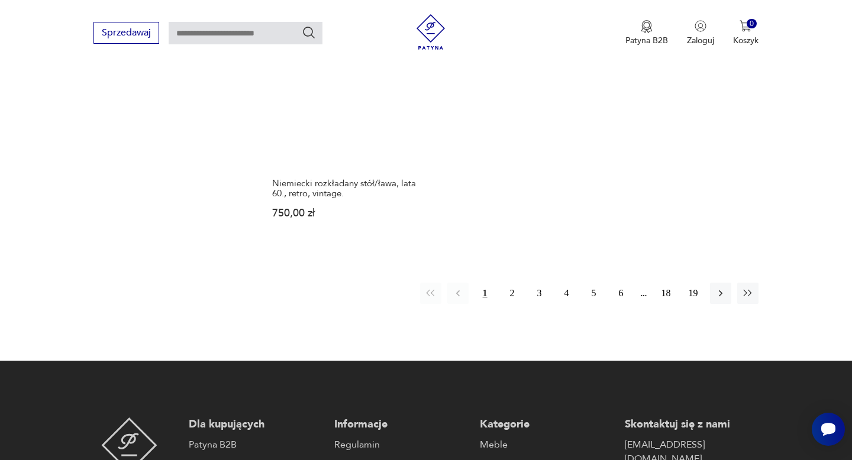
scroll to position [1715, 0]
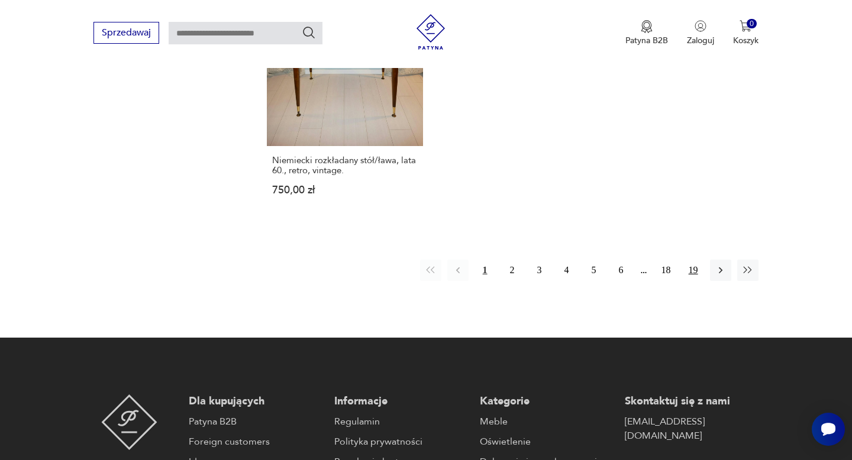
click at [696, 268] on button "19" at bounding box center [693, 270] width 21 height 21
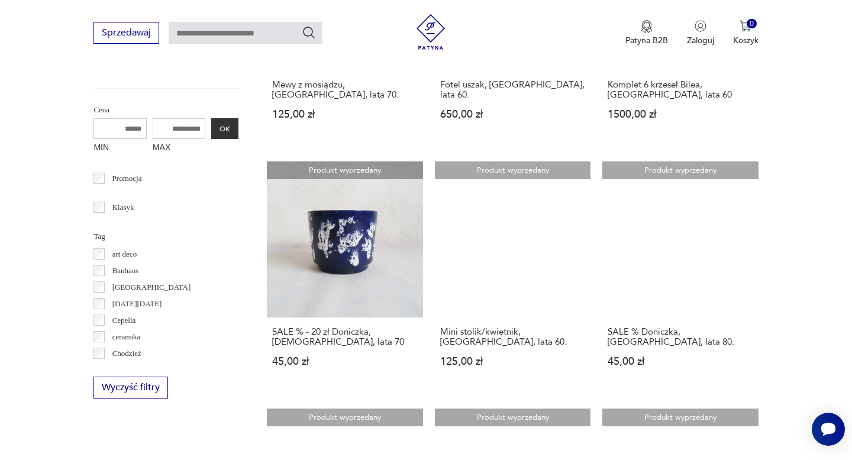
scroll to position [495, 0]
